Goal: Task Accomplishment & Management: Manage account settings

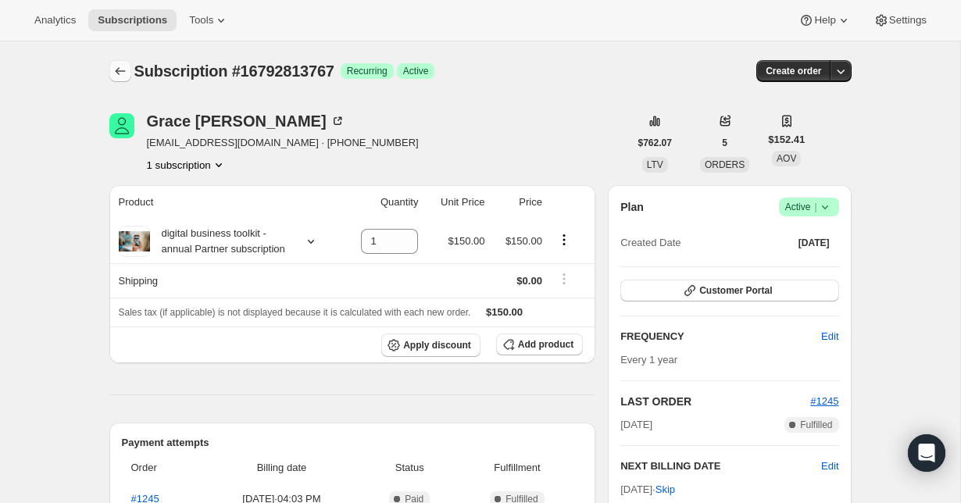
click at [123, 73] on icon "Subscriptions" at bounding box center [121, 71] width 16 height 16
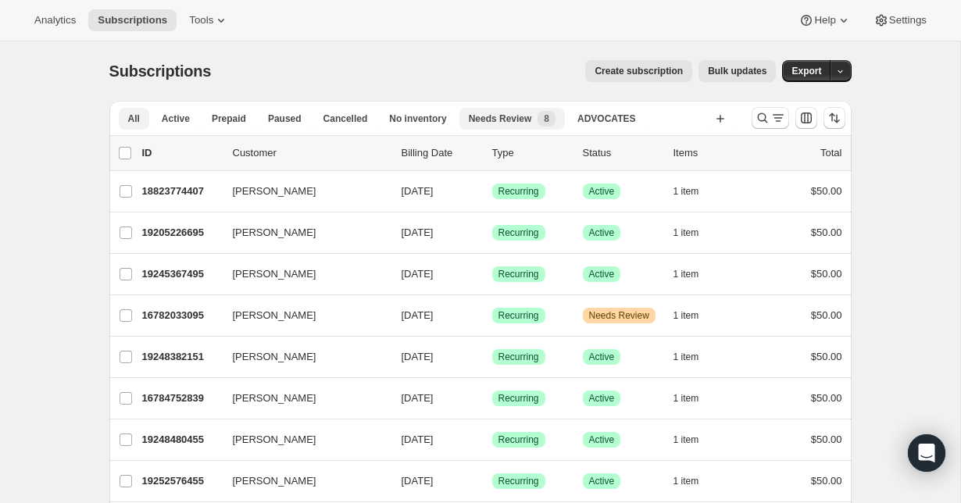
click at [495, 116] on span "Needs Review" at bounding box center [500, 119] width 63 height 13
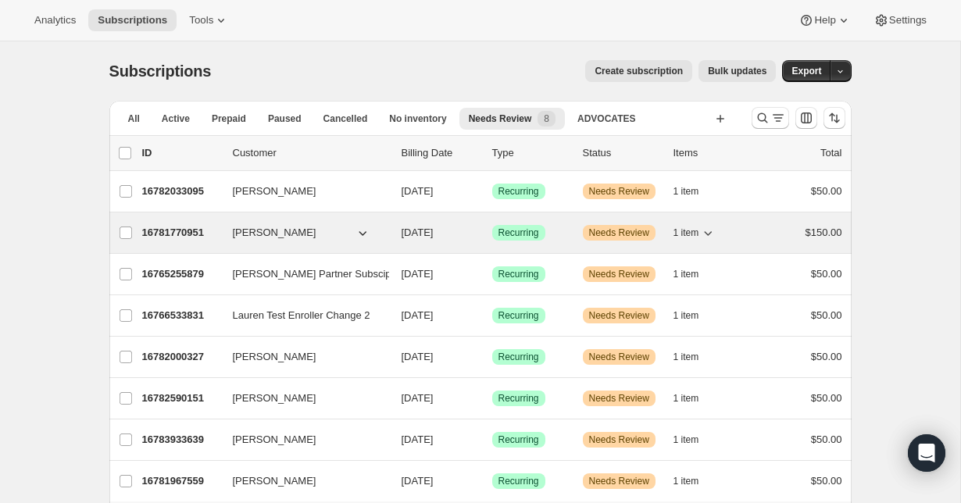
click at [326, 239] on button "[PERSON_NAME]" at bounding box center [302, 232] width 156 height 25
click at [281, 240] on span "[PERSON_NAME]" at bounding box center [275, 233] width 84 height 16
click at [503, 234] on span "Recurring" at bounding box center [519, 233] width 41 height 13
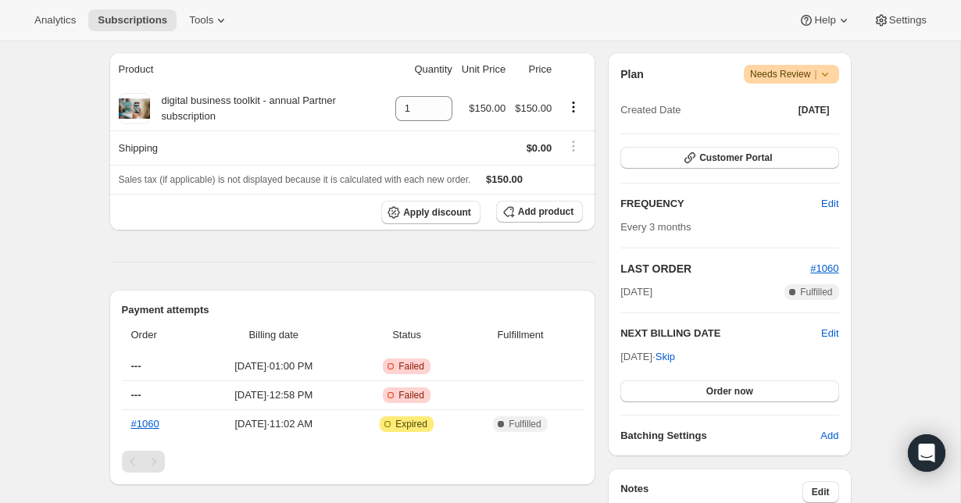
scroll to position [271, 0]
